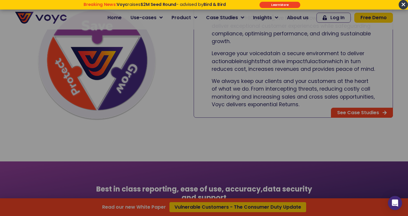
scroll to position [289, 0]
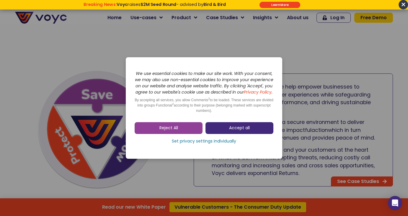
click at [226, 130] on link "Accept all" at bounding box center [240, 128] width 68 height 12
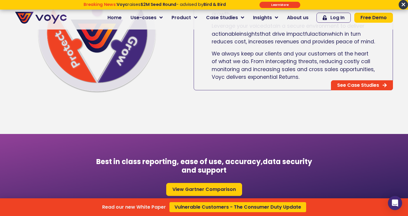
scroll to position [384, 0]
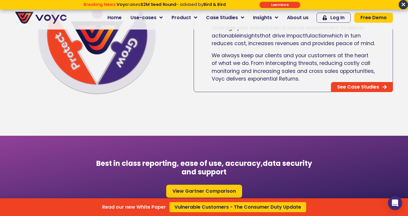
click at [277, 18] on div "Read our new White Paper Vulnerable Customers - The Consumer Duty Update" at bounding box center [204, 108] width 408 height 216
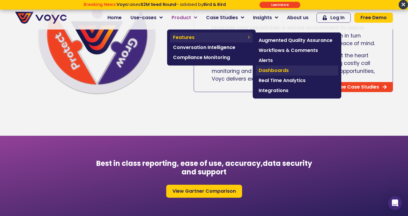
click at [293, 69] on span "Dashboards" at bounding box center [297, 70] width 77 height 7
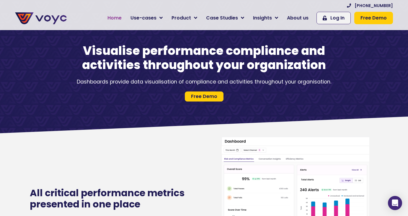
click at [119, 17] on span "Home" at bounding box center [115, 17] width 14 height 7
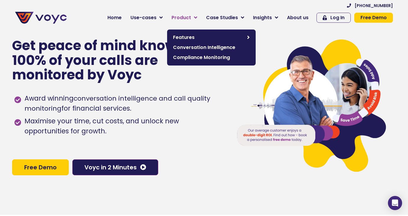
click at [197, 16] on icon at bounding box center [195, 17] width 3 height 5
click at [198, 47] on span "Conversation Intelligence" at bounding box center [211, 47] width 77 height 7
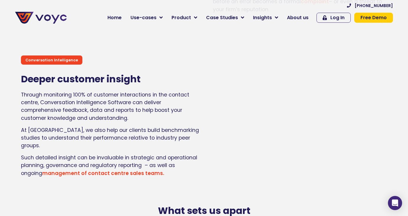
scroll to position [1168, 0]
